Goal: Communication & Community: Answer question/provide support

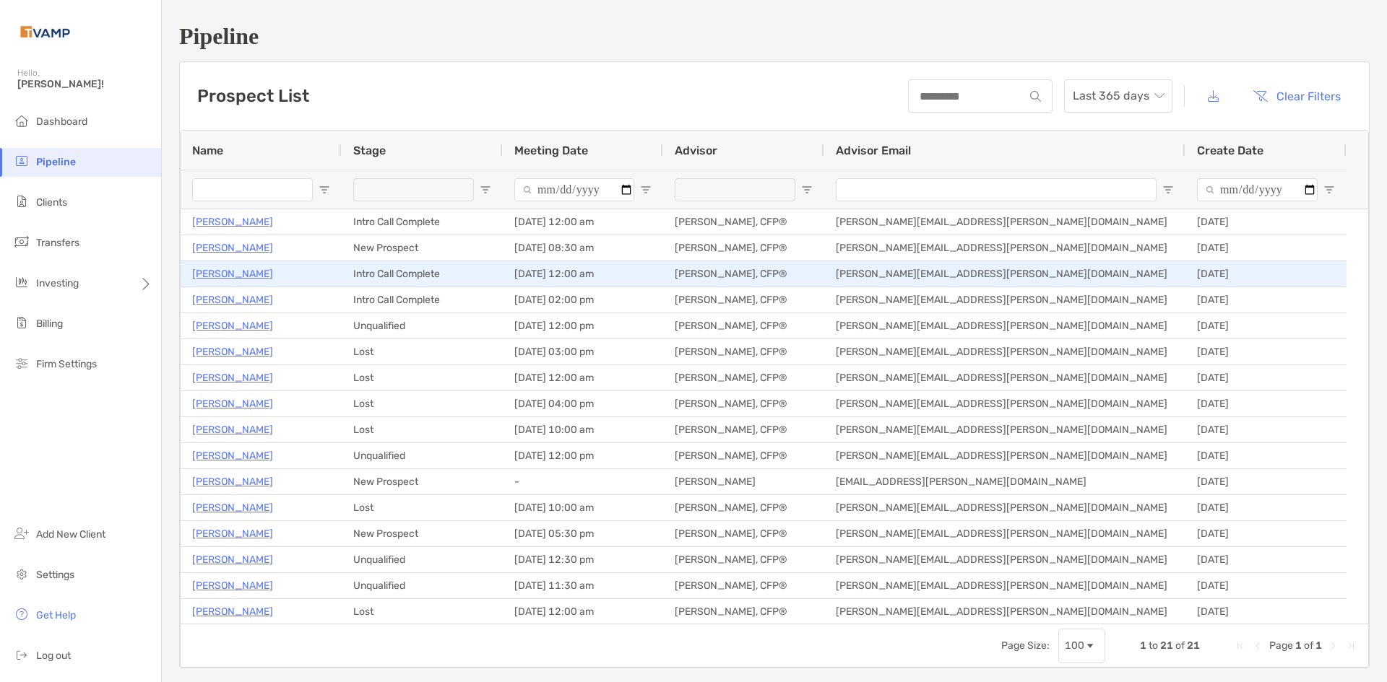
click at [228, 277] on p "[PERSON_NAME]" at bounding box center [232, 274] width 81 height 18
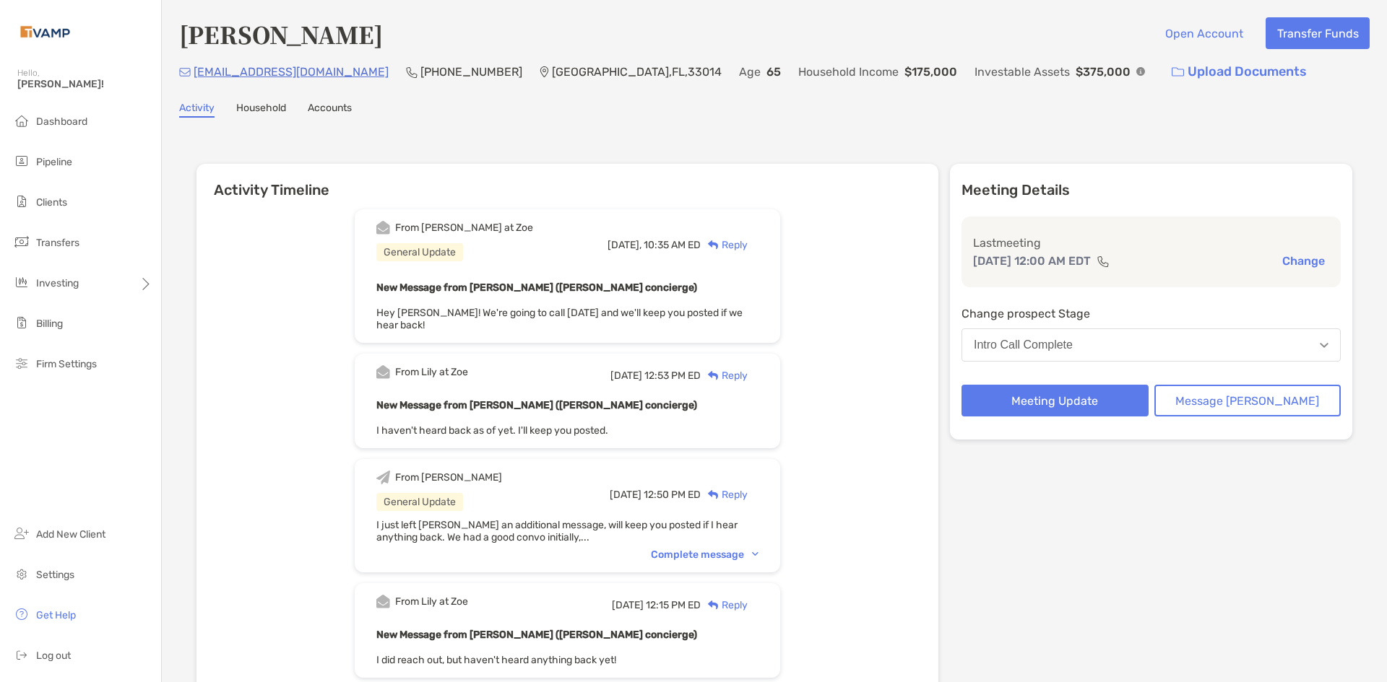
click at [747, 243] on div "Reply" at bounding box center [724, 245] width 47 height 15
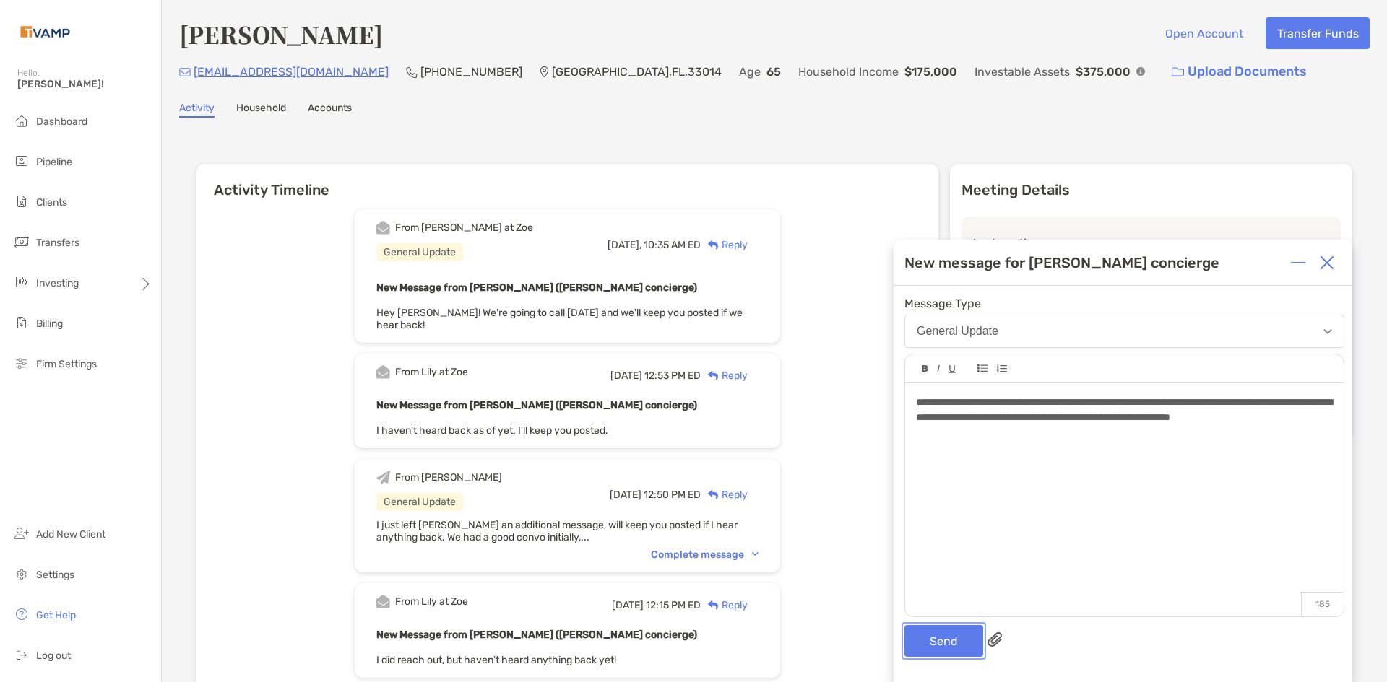
click at [937, 631] on button "Send" at bounding box center [943, 641] width 79 height 32
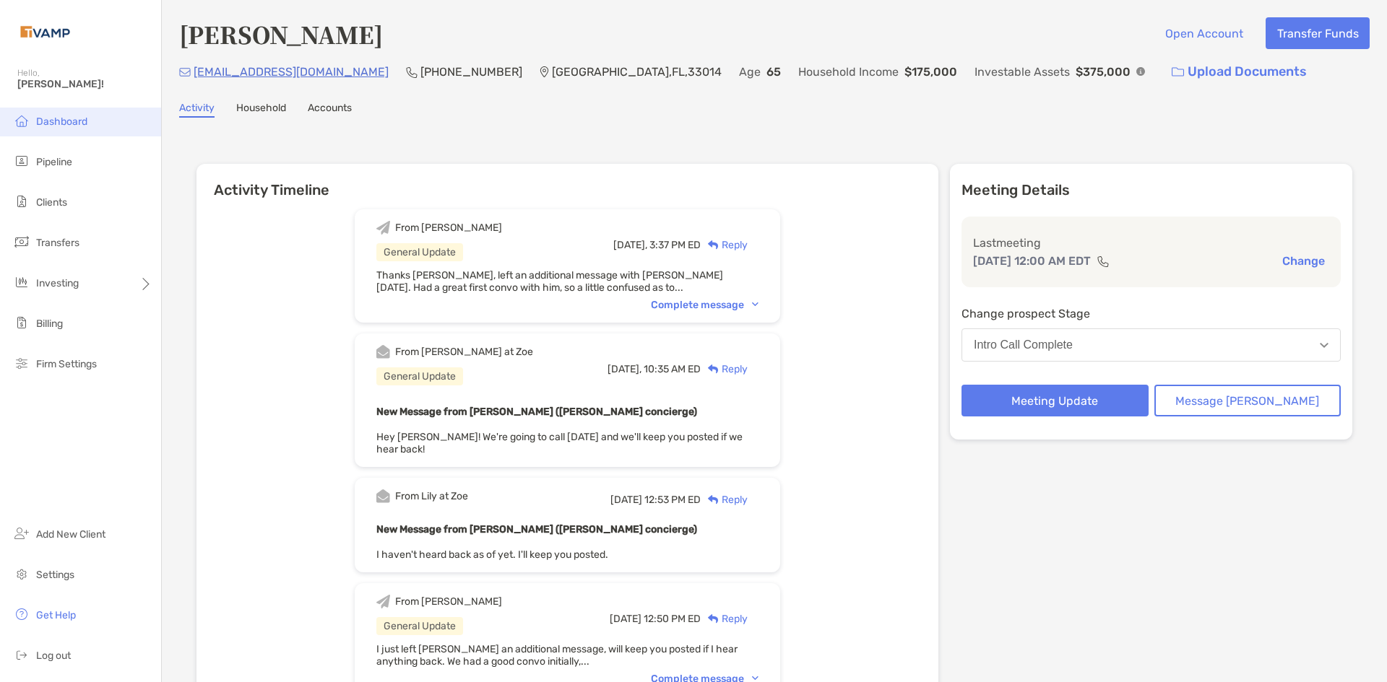
click at [64, 124] on span "Dashboard" at bounding box center [61, 122] width 51 height 12
click at [59, 153] on li "Pipeline" at bounding box center [80, 162] width 161 height 29
